Goal: Task Accomplishment & Management: Use online tool/utility

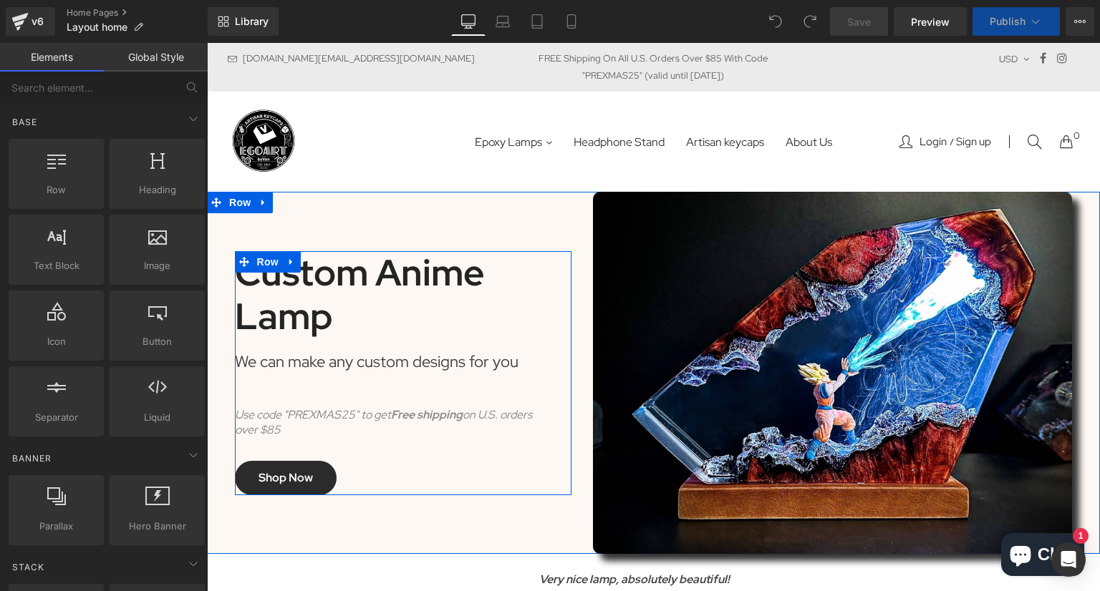
click at [300, 426] on div "Use code "PREXMAS25" to get F ree shipping on U.S. orders over $85" at bounding box center [392, 423] width 314 height 30
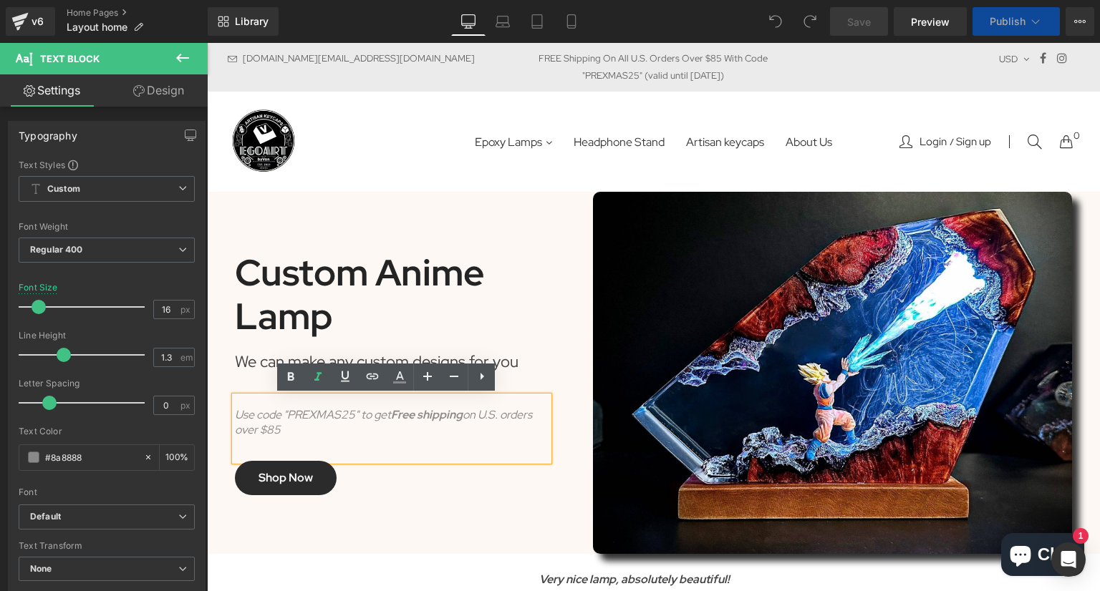
click at [273, 427] on icon "Use code "PREXMAS25" to get F ree shipping on U.S. orders over $85" at bounding box center [383, 422] width 297 height 30
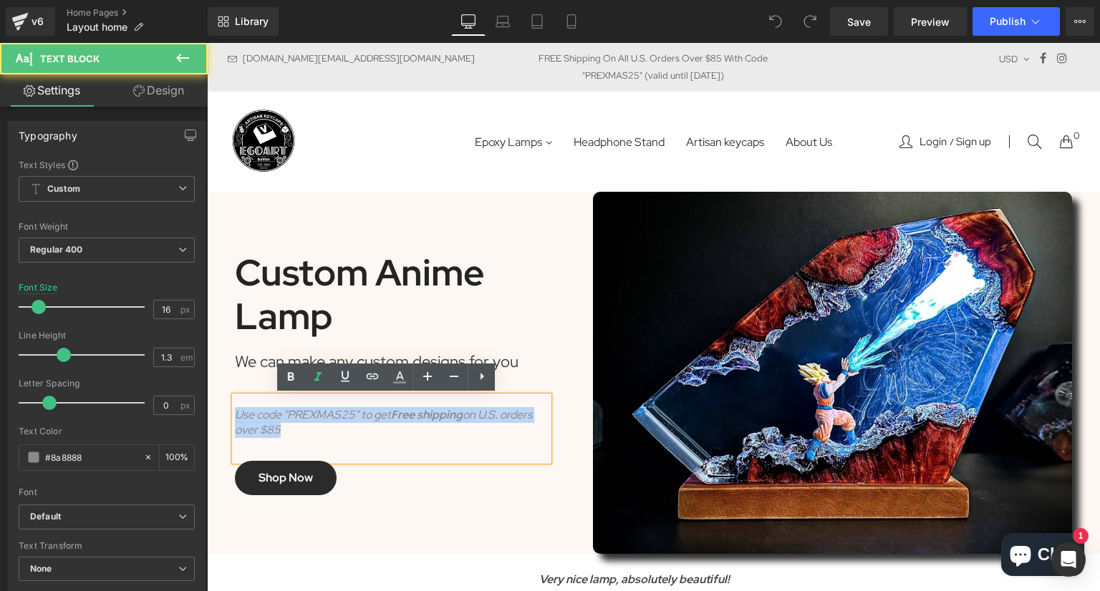
drag, startPoint x: 304, startPoint y: 424, endPoint x: 231, endPoint y: 415, distance: 72.8
click at [235, 415] on div "Use code "PREXMAS25" to get F ree shipping on U.S. orders over $85" at bounding box center [392, 423] width 314 height 30
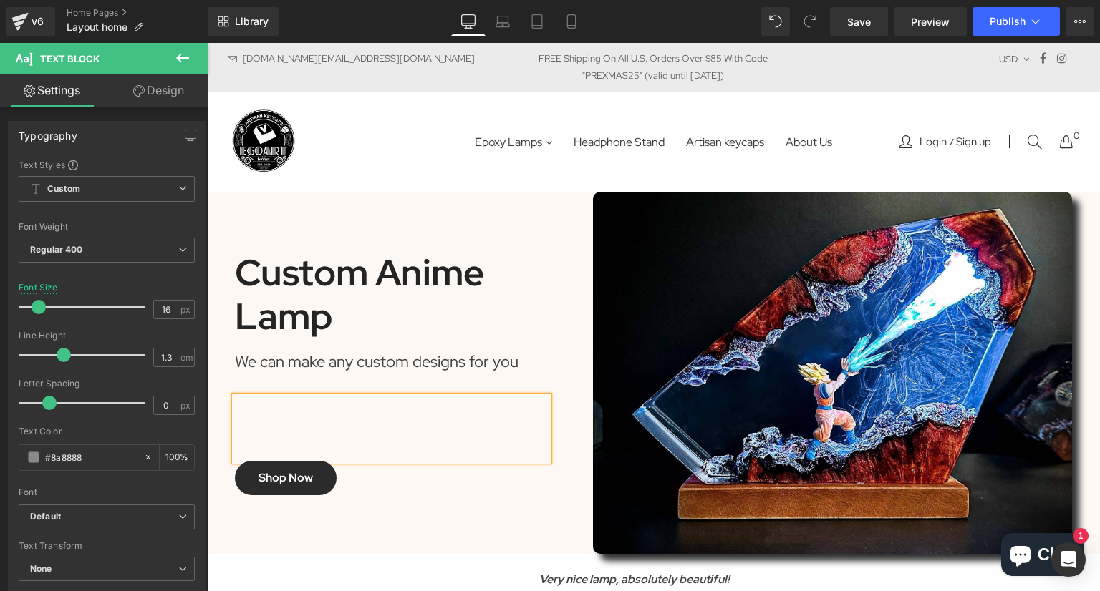
click at [451, 498] on div "Custom Anime Lamp Heading We can make any custom designs for you Text Block Tex…" at bounding box center [403, 373] width 358 height 362
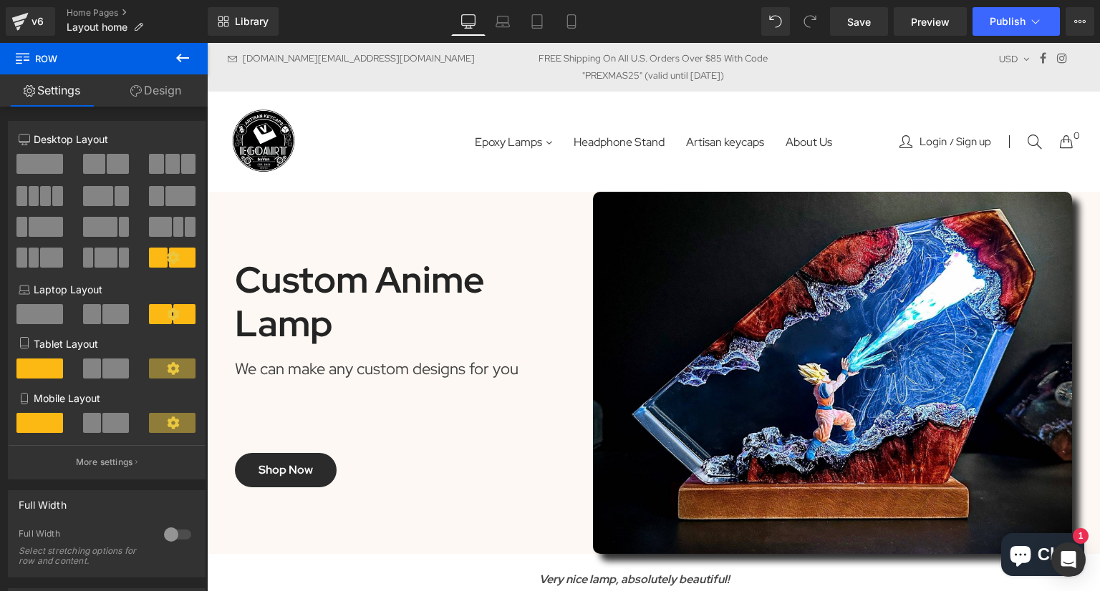
click at [648, 71] on div "FREE Shipping On All U.S. Orders Over $85 With Code "PREXMAS25" (valid until [D…" at bounding box center [653, 67] width 291 height 34
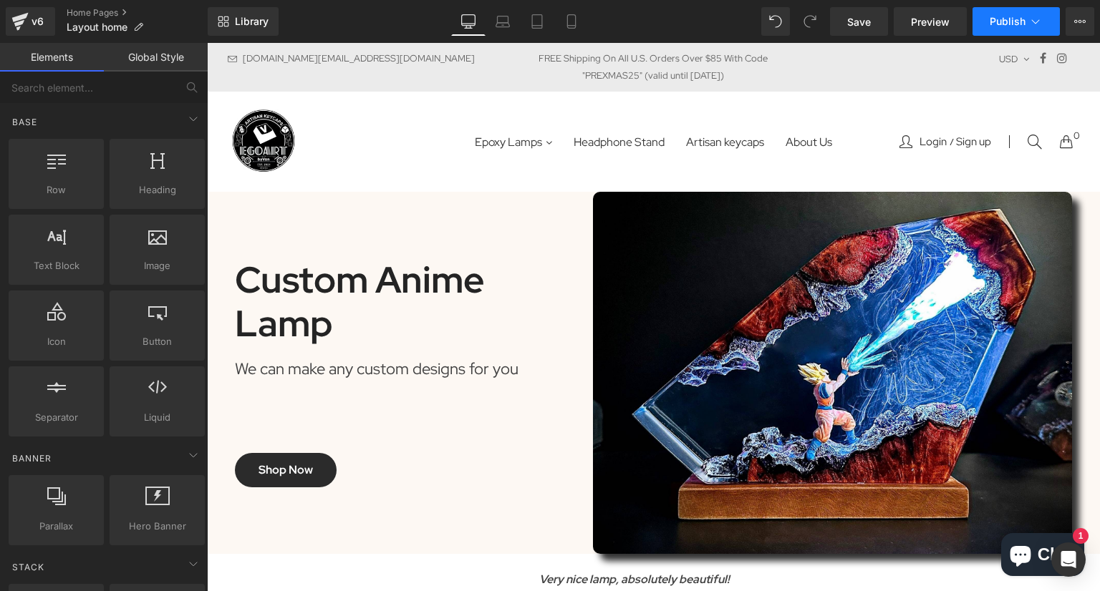
click at [1005, 17] on span "Publish" at bounding box center [1007, 21] width 36 height 11
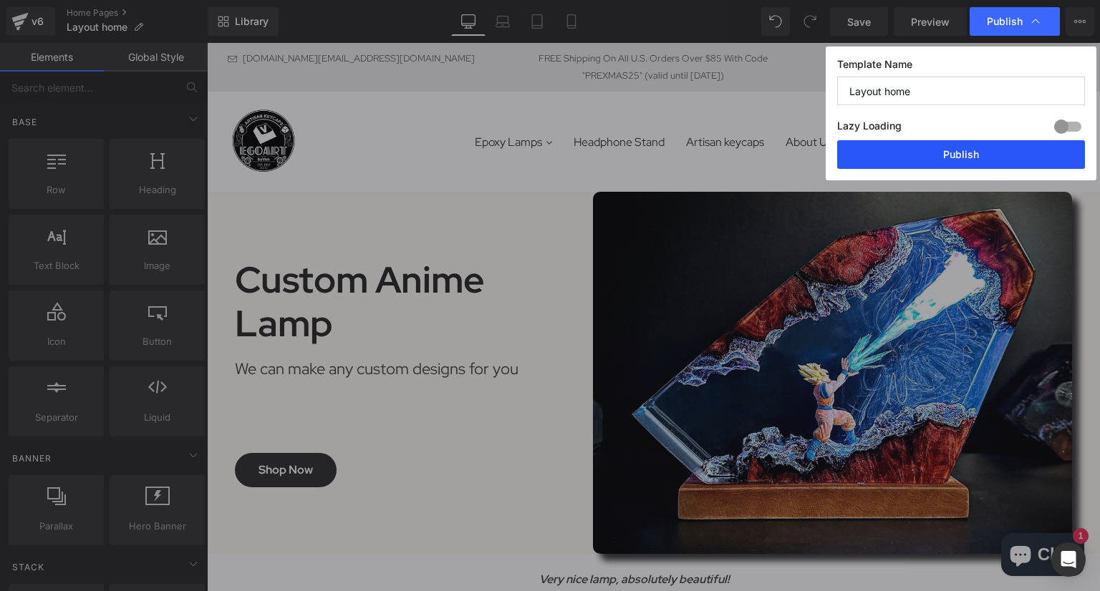
click at [900, 152] on button "Publish" at bounding box center [961, 154] width 248 height 29
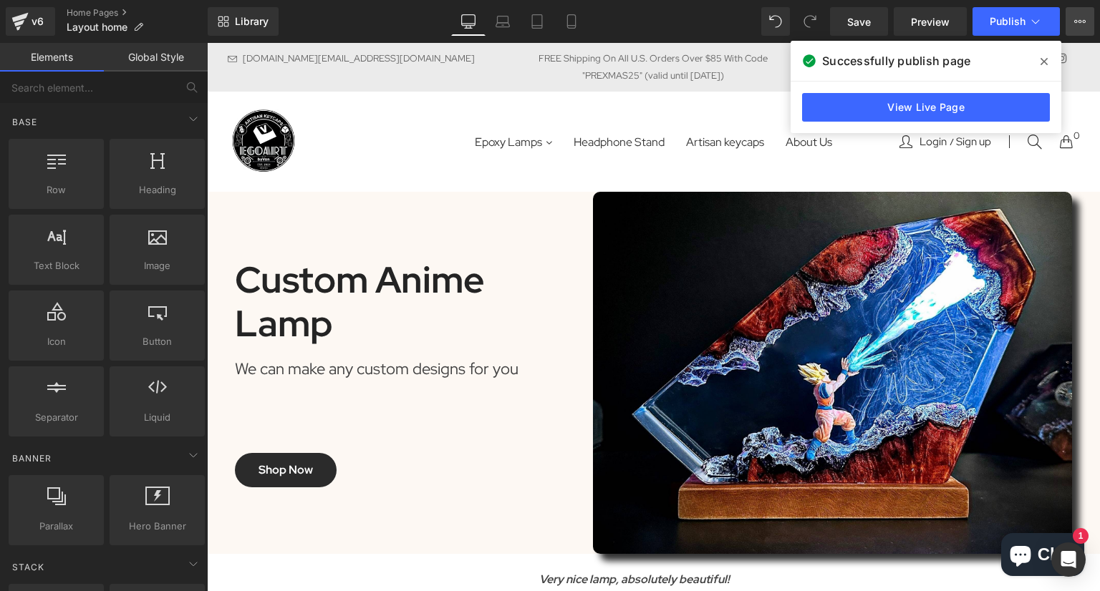
click at [1075, 20] on icon at bounding box center [1076, 21] width 4 height 3
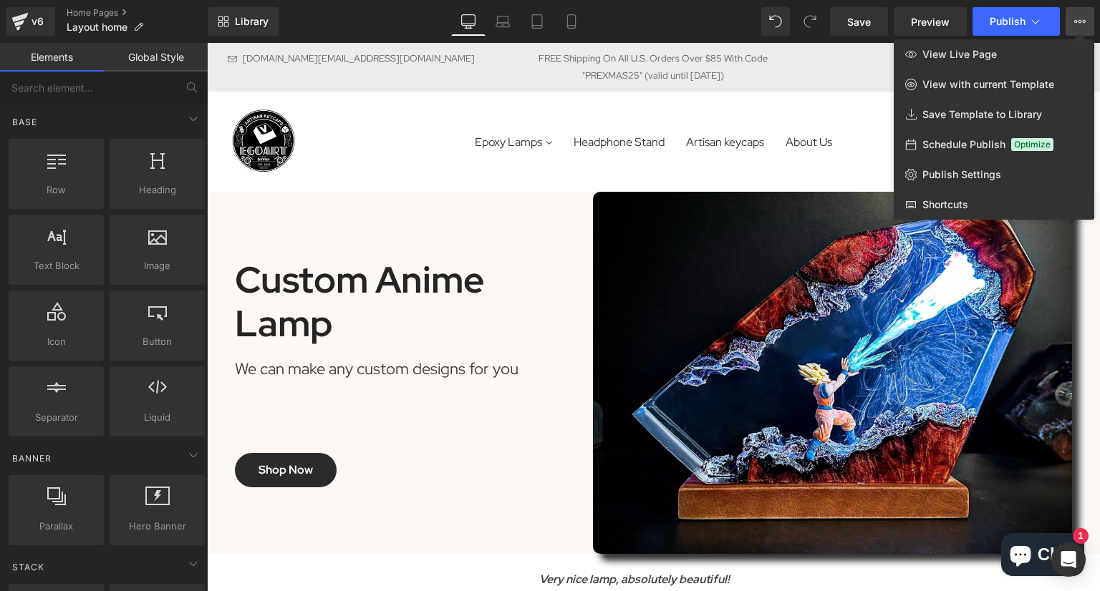
click at [341, 17] on div "Library Desktop Desktop Laptop Tablet Mobile Save Preview Publish Scheduled Vie…" at bounding box center [654, 21] width 892 height 29
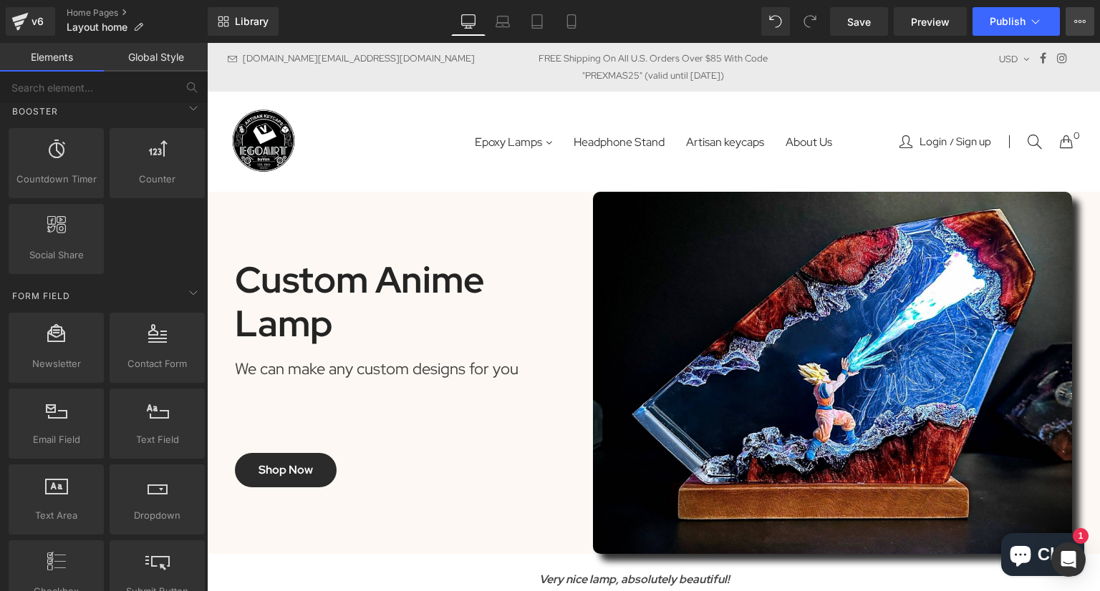
click at [1082, 26] on icon at bounding box center [1079, 21] width 11 height 11
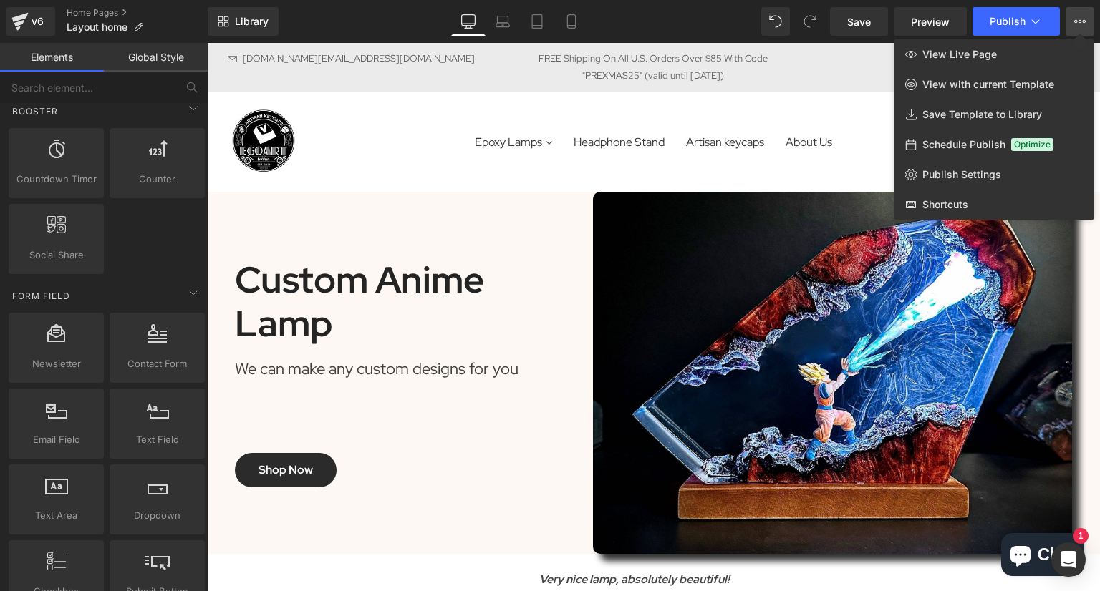
click at [1082, 26] on icon at bounding box center [1079, 21] width 11 height 11
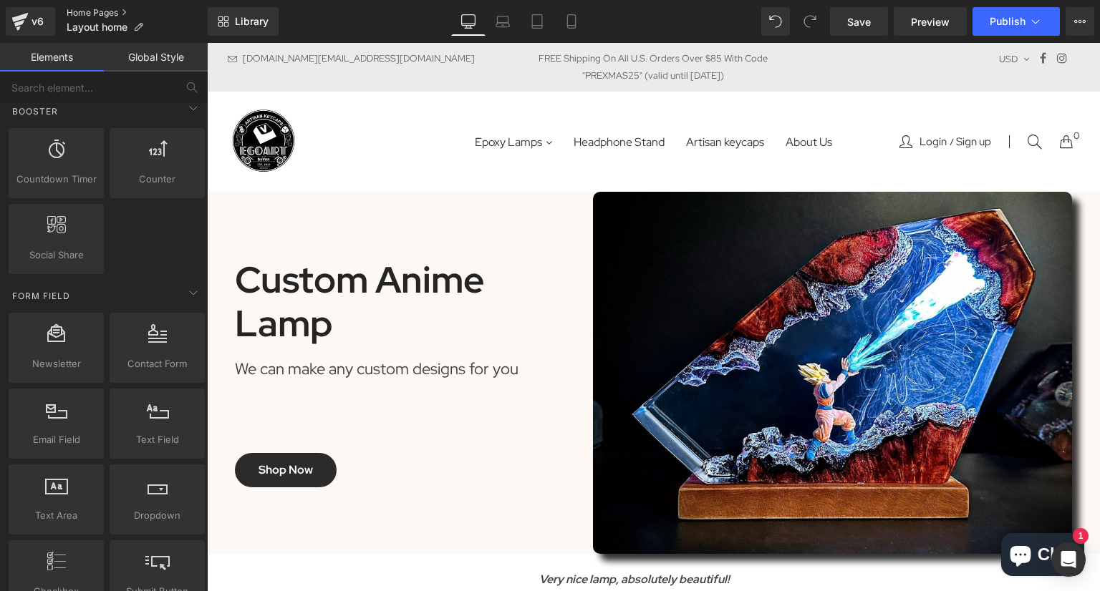
click at [92, 14] on link "Home Pages" at bounding box center [137, 12] width 141 height 11
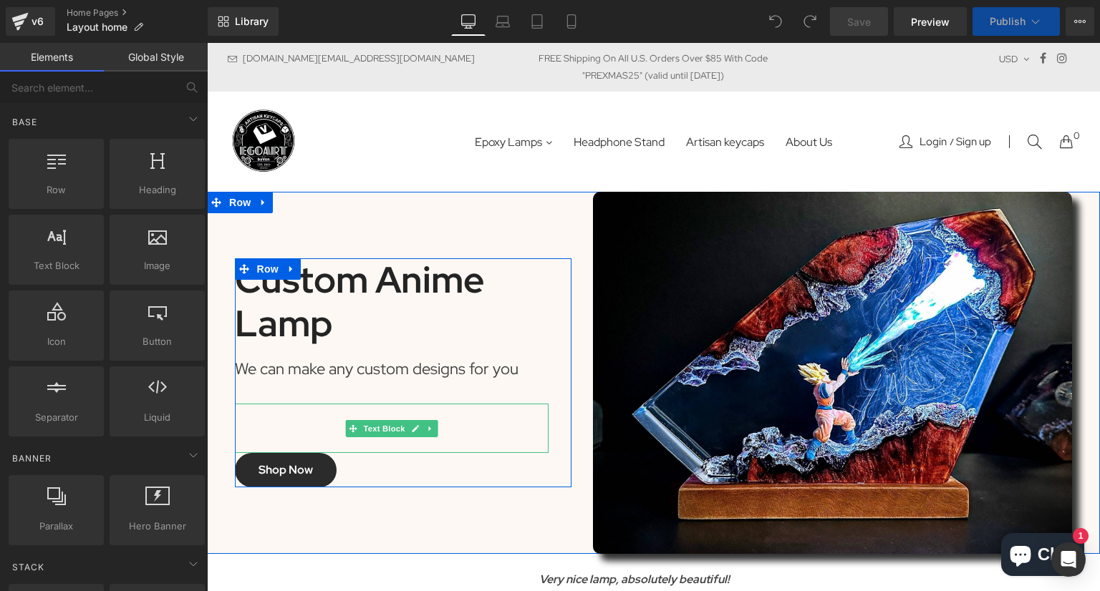
click at [256, 425] on div at bounding box center [392, 428] width 314 height 49
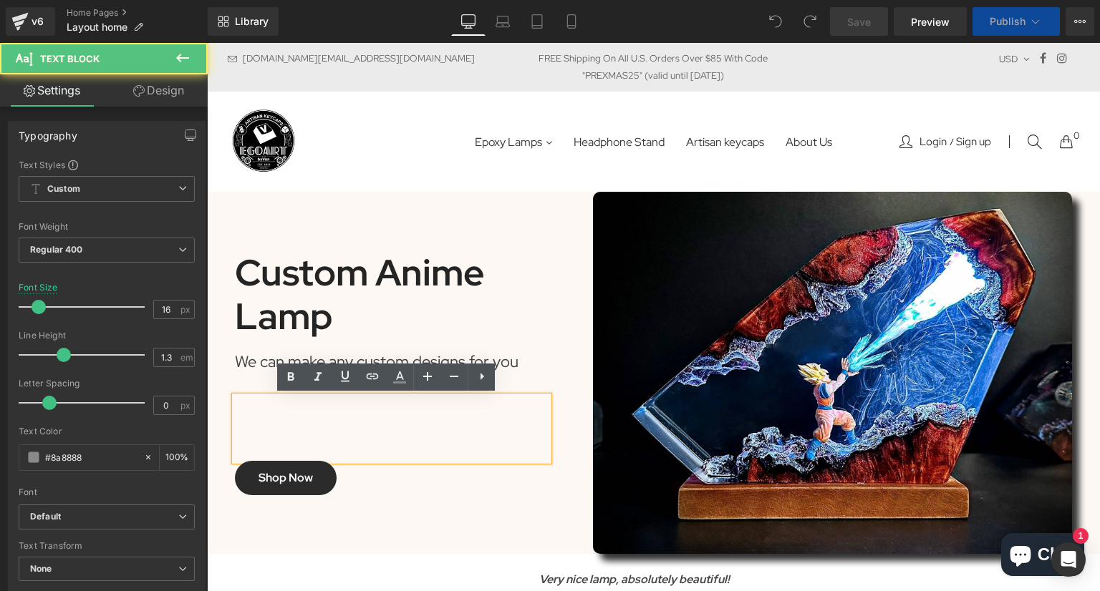
click at [256, 415] on div at bounding box center [392, 429] width 314 height 64
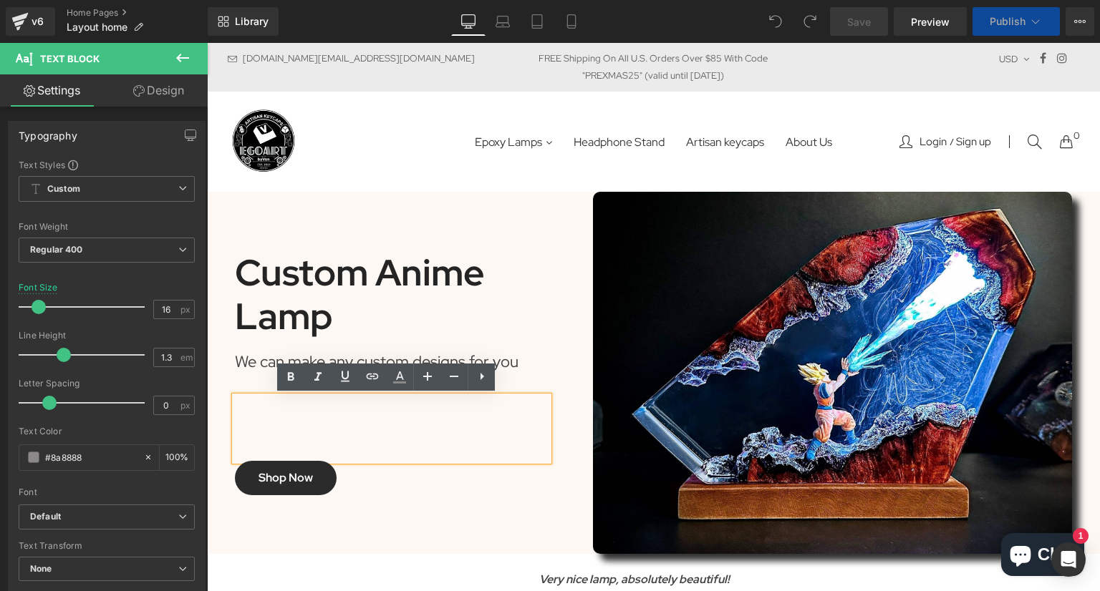
click at [256, 402] on div at bounding box center [392, 429] width 314 height 64
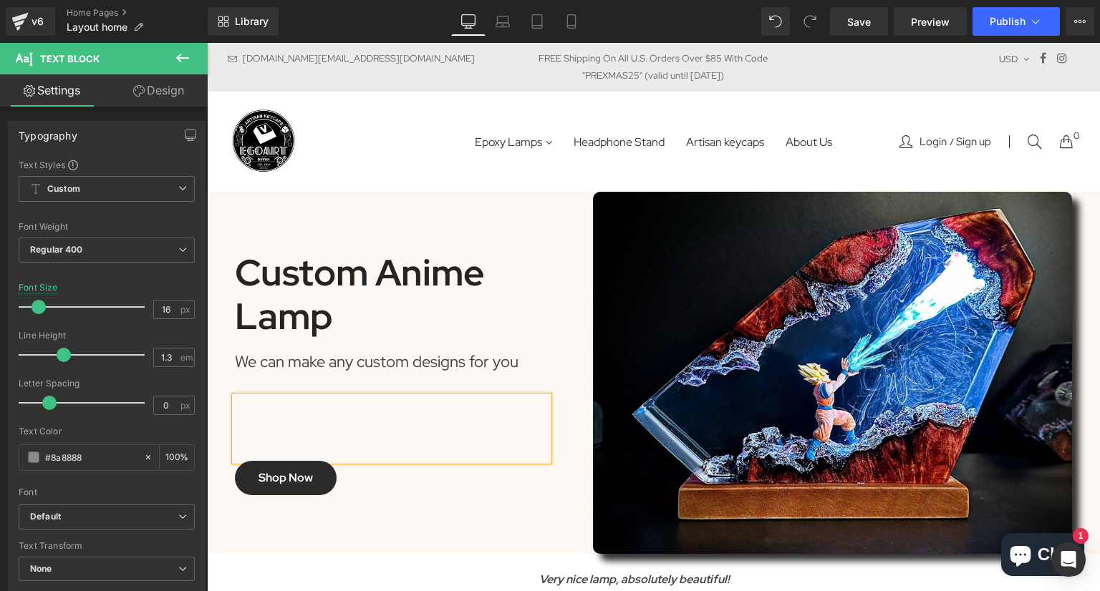
click at [386, 417] on div at bounding box center [392, 429] width 314 height 64
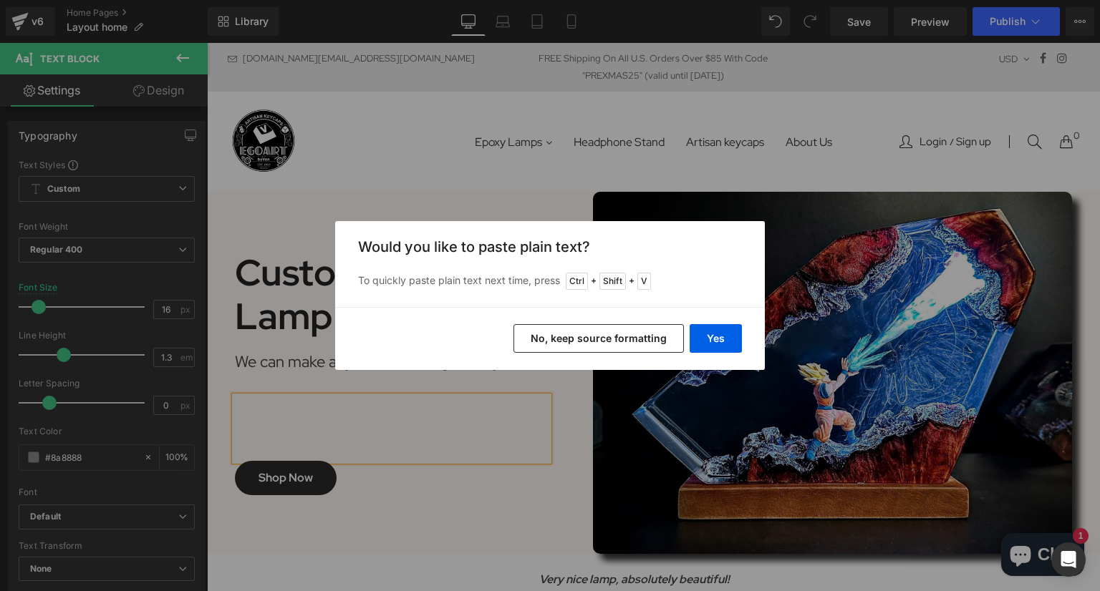
click at [462, 425] on div "Back to Library Insert Would you like to paste plain text? To quickly paste pla…" at bounding box center [550, 295] width 1100 height 591
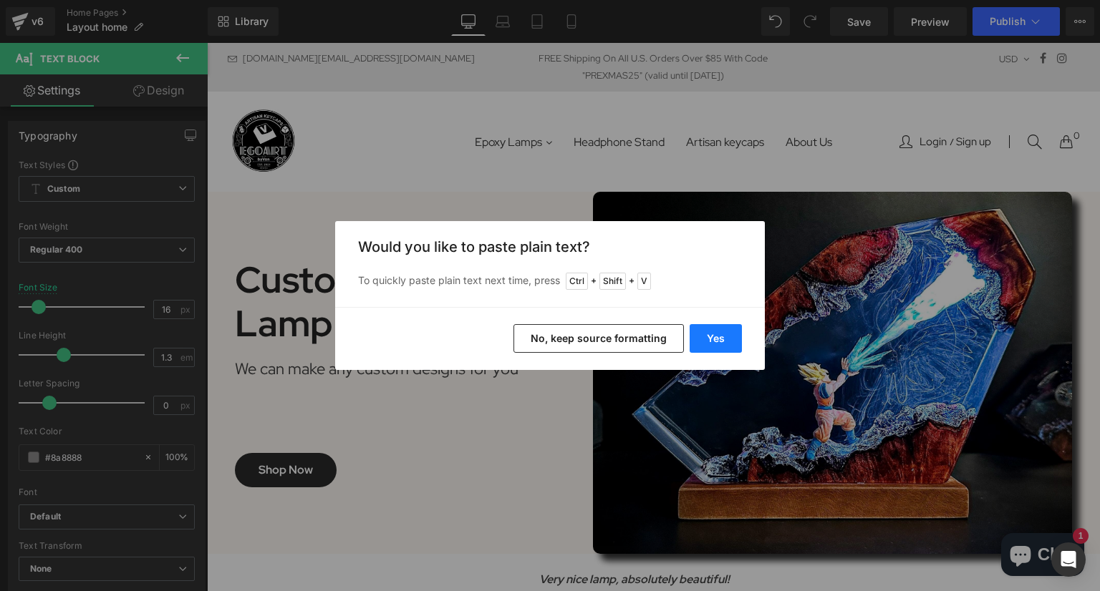
drag, startPoint x: 710, startPoint y: 331, endPoint x: 375, endPoint y: 326, distance: 335.1
click at [710, 331] on button "Yes" at bounding box center [715, 338] width 52 height 29
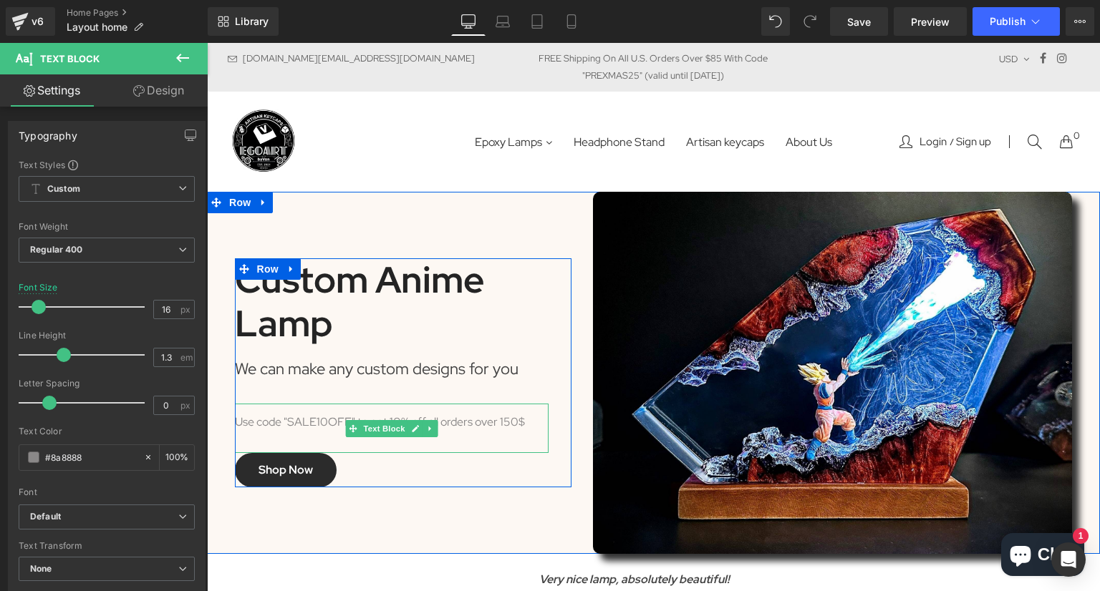
click at [503, 426] on div "Use code "SALE10OFF" to get 10% off all orders over 150$" at bounding box center [392, 428] width 314 height 49
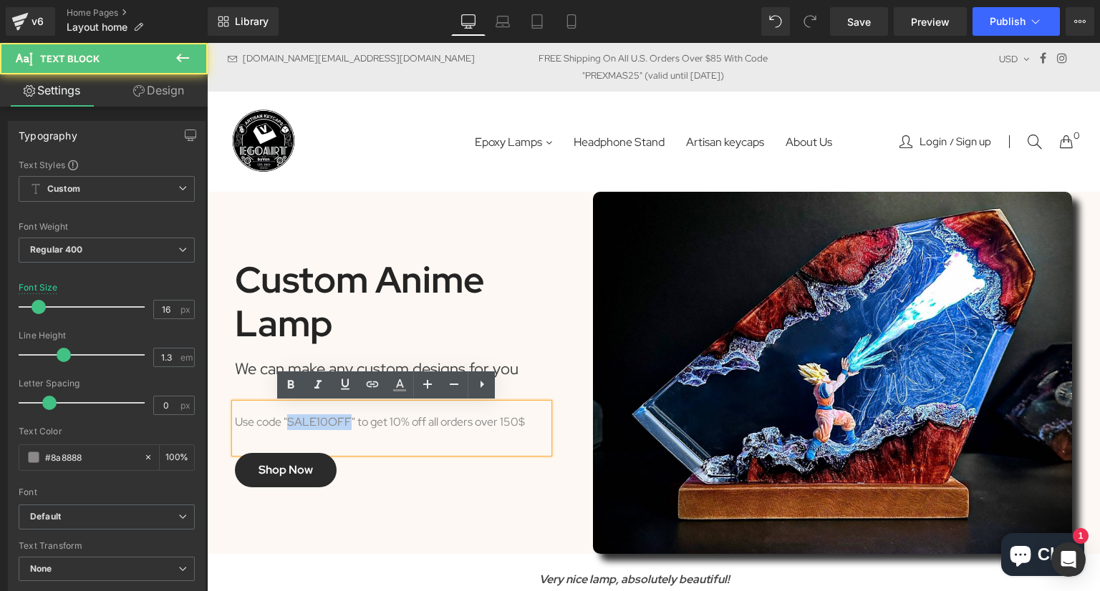
drag, startPoint x: 283, startPoint y: 425, endPoint x: 343, endPoint y: 427, distance: 60.2
click at [343, 427] on div "Use code "SALE10OFF" to get 10% off all orders over 150$" at bounding box center [392, 428] width 314 height 49
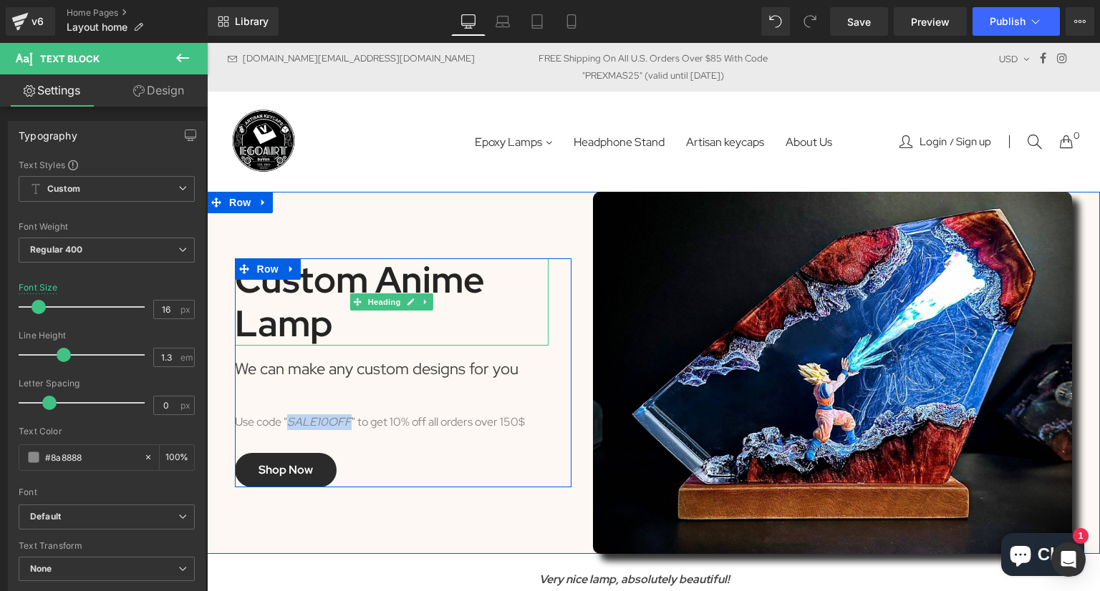
click at [421, 343] on div at bounding box center [392, 344] width 314 height 4
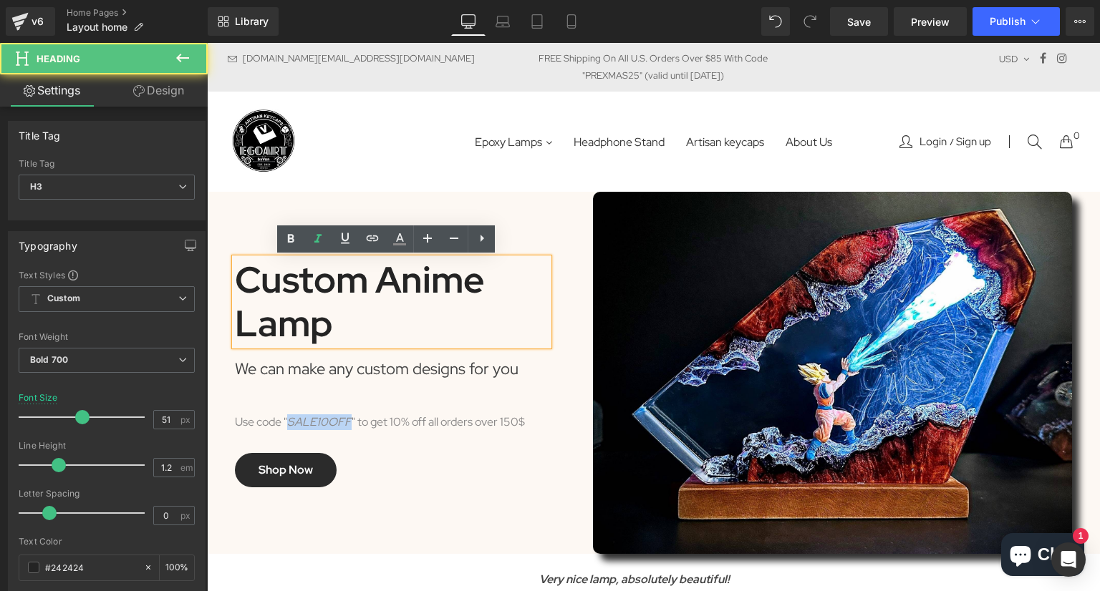
click at [401, 399] on div "We can make any custom designs for you" at bounding box center [392, 375] width 314 height 58
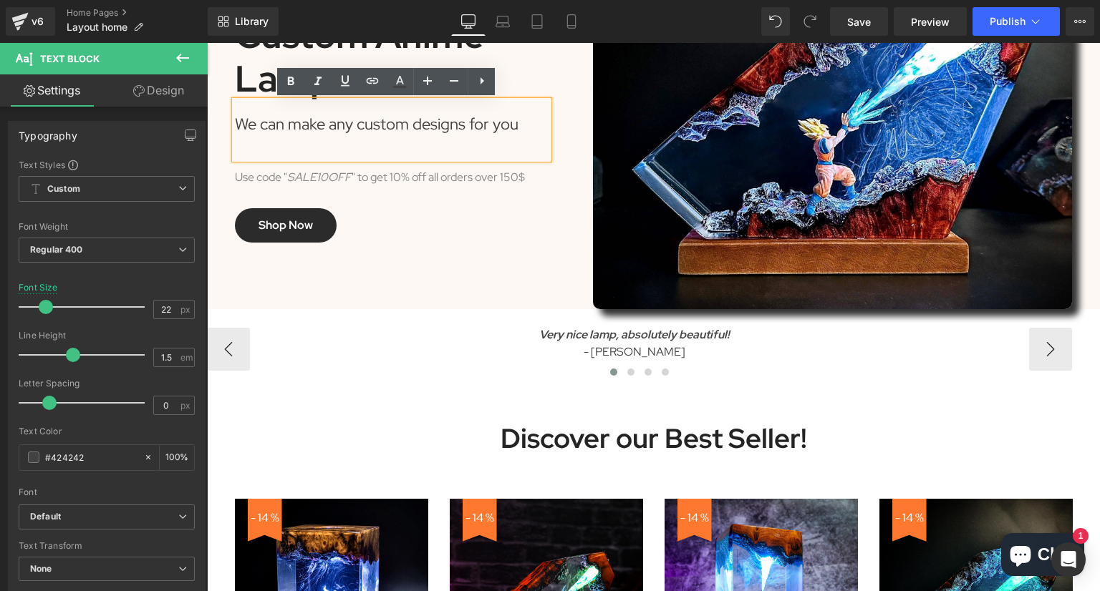
scroll to position [175, 0]
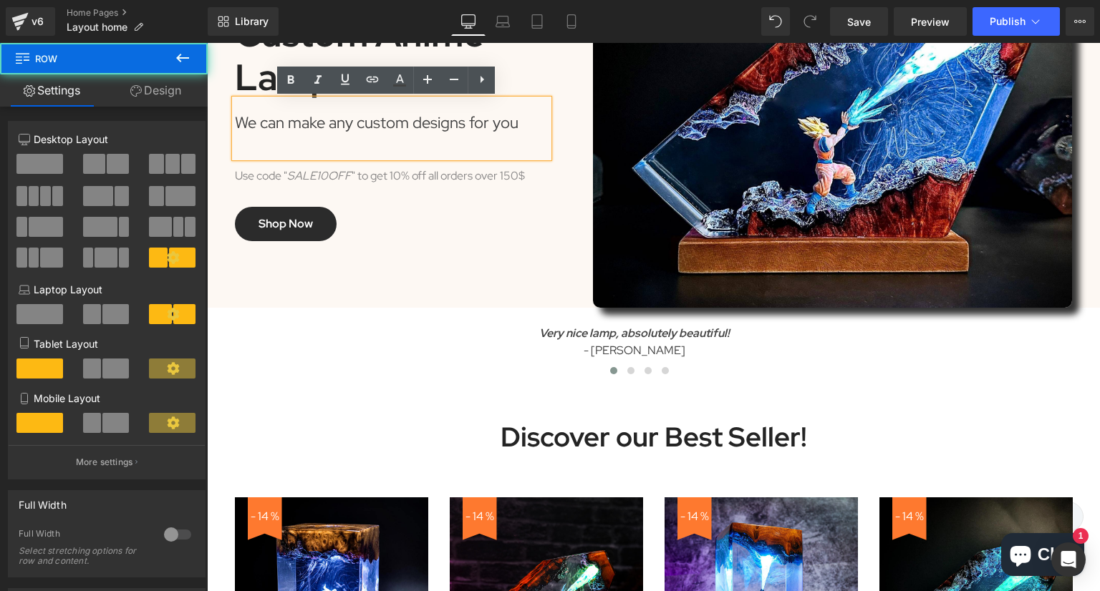
click at [450, 278] on div "Custom Anime Lamp Heading We can make any custom designs for you Text Block Use…" at bounding box center [403, 127] width 358 height 362
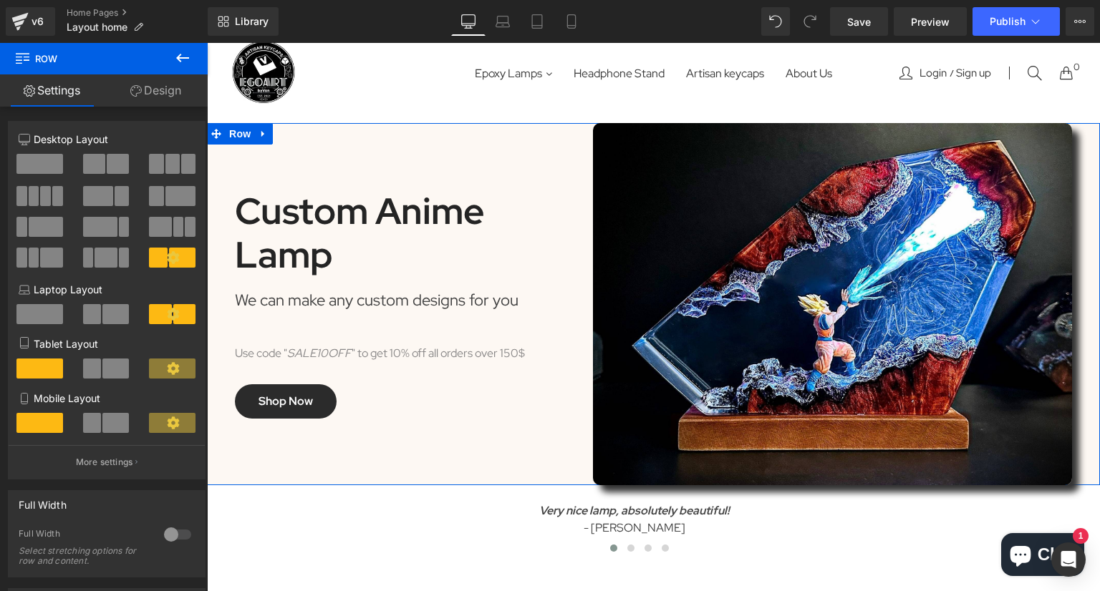
scroll to position [97, 0]
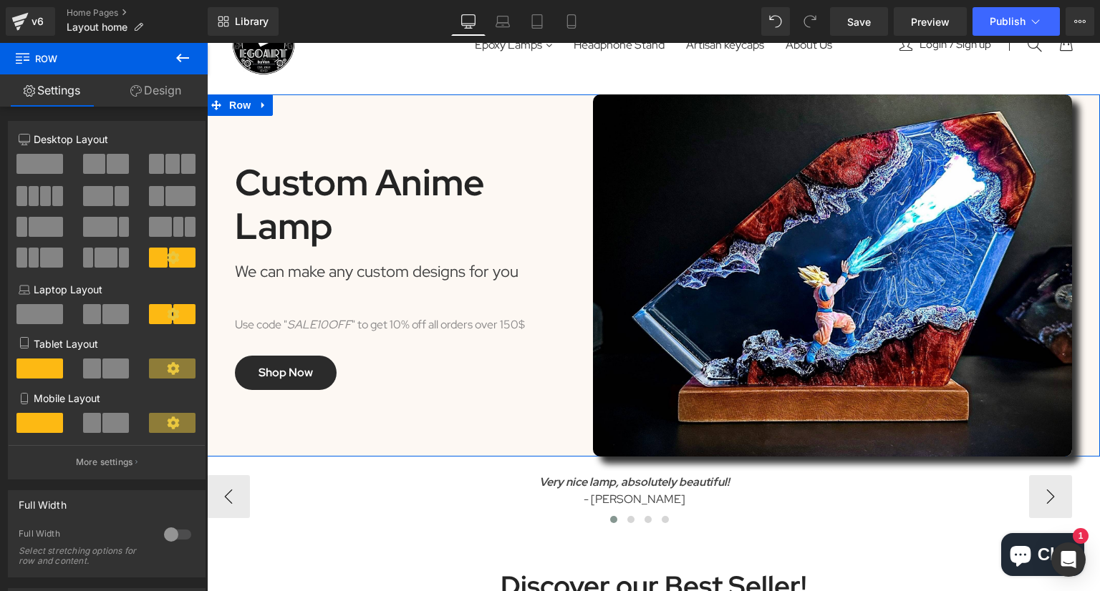
click at [299, 459] on div "Very nice lamp, absolutely beautiful! - [GEOGRAPHIC_DATA] Text Block Awesome qu…" at bounding box center [653, 495] width 893 height 77
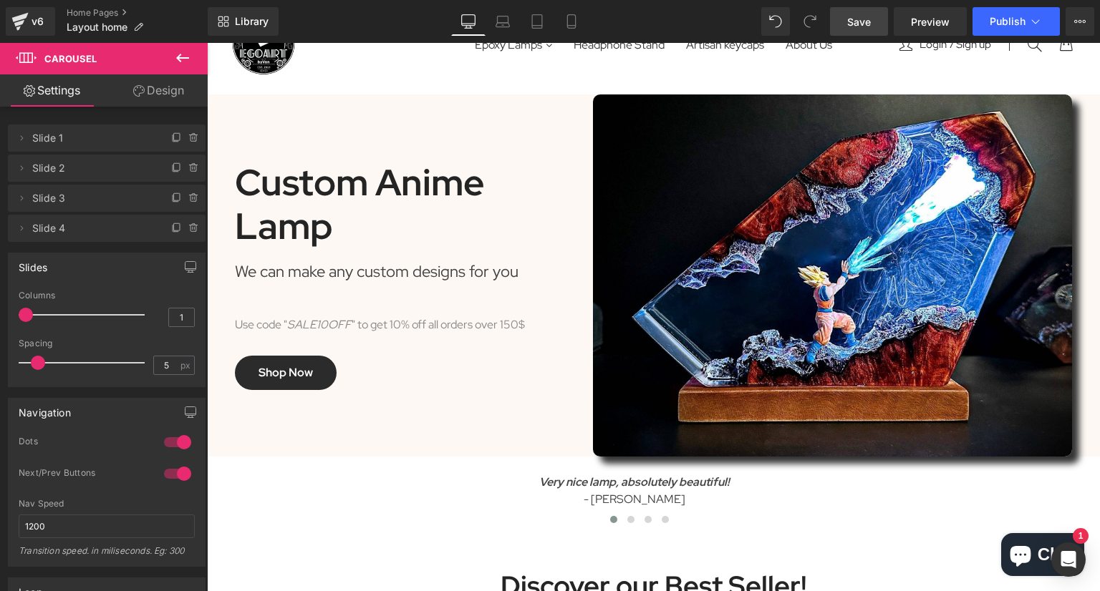
click at [854, 18] on span "Save" at bounding box center [859, 21] width 24 height 15
click at [994, 28] on button "Publish" at bounding box center [1015, 21] width 87 height 29
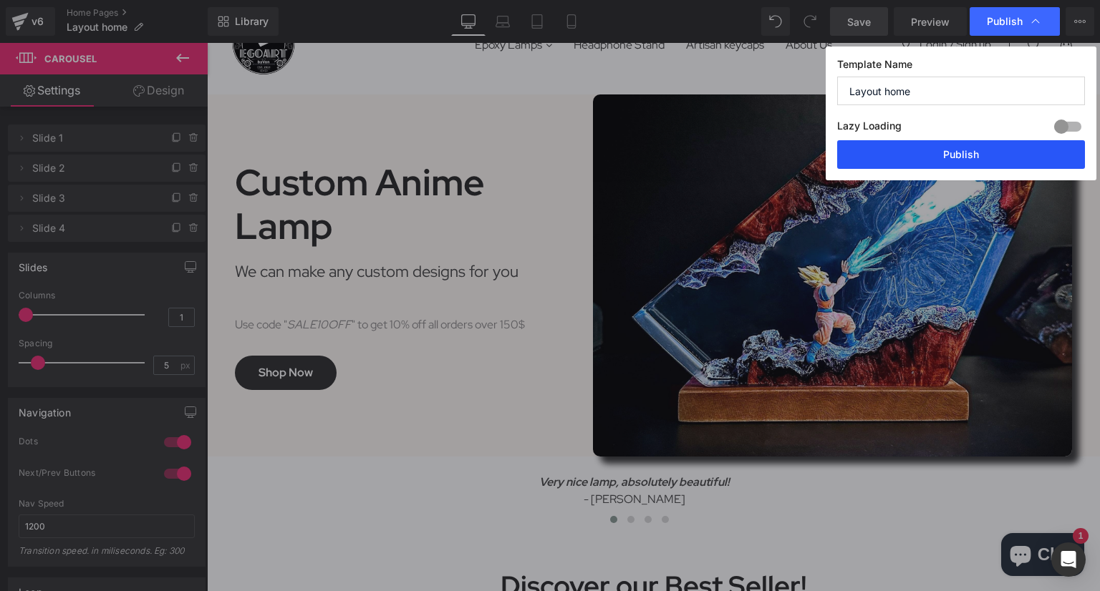
click at [935, 154] on button "Publish" at bounding box center [961, 154] width 248 height 29
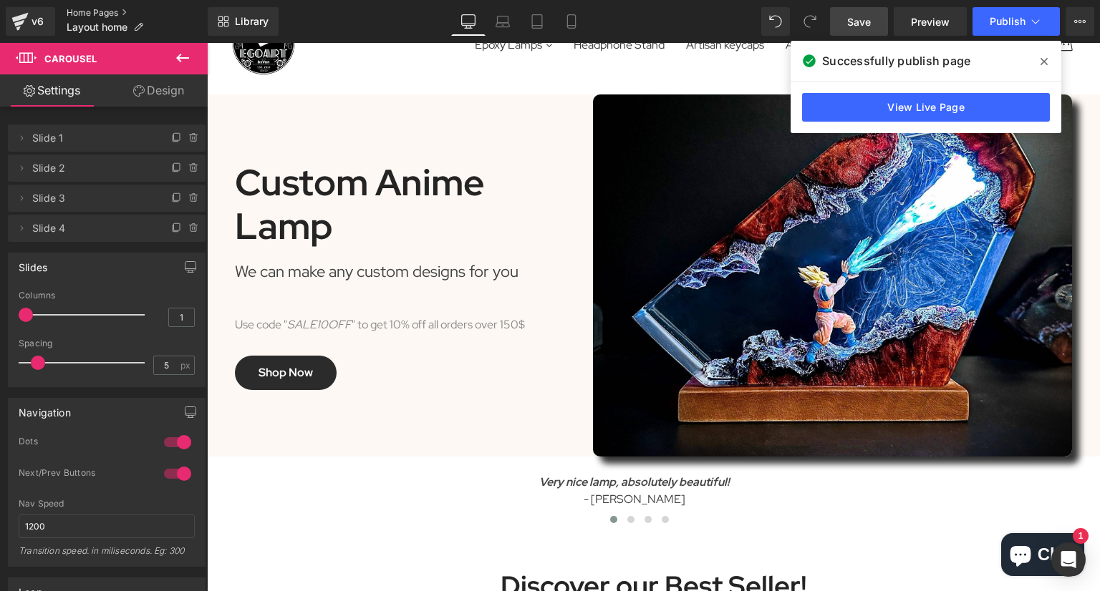
click at [88, 7] on link "Home Pages" at bounding box center [137, 12] width 141 height 11
